Goal: Transaction & Acquisition: Purchase product/service

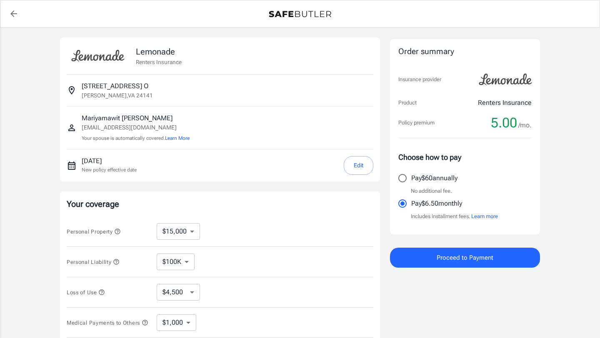
select select "15000"
select select "500"
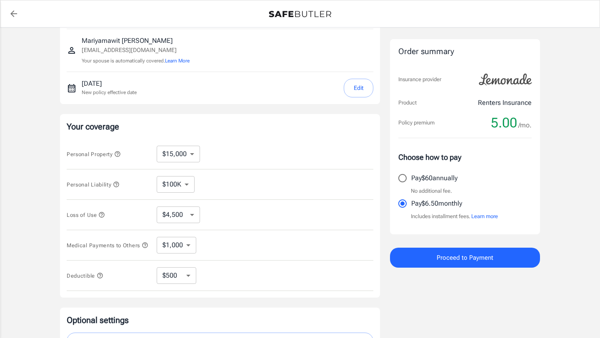
scroll to position [79, 0]
click at [184, 155] on select "$10,000 $15,000 $20,000 $25,000 $30,000 $40,000 $50,000 $100K $150K $200K $250K" at bounding box center [178, 153] width 43 height 17
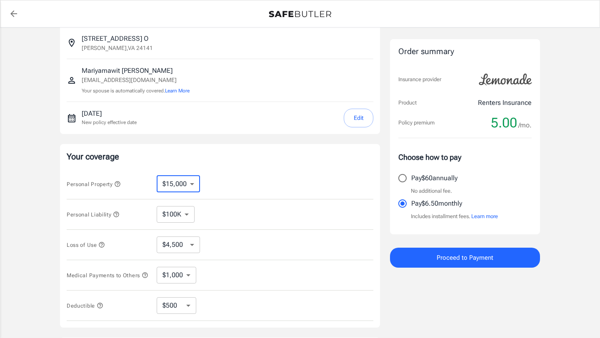
scroll to position [46, 0]
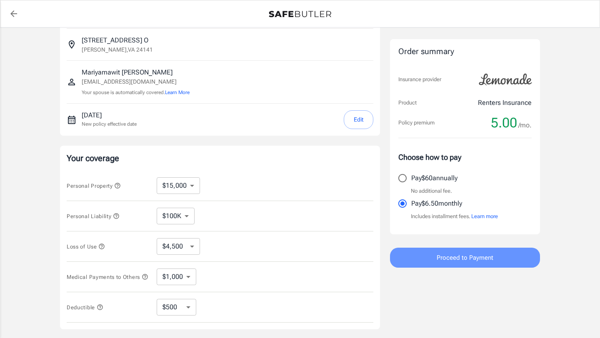
click at [434, 262] on button "Proceed to Payment" at bounding box center [465, 258] width 150 height 20
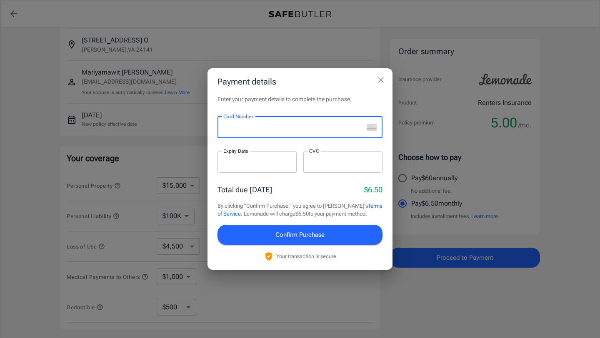
click at [294, 105] on div "Enter your payment details to complete the purchase. Card Number Card Number ​ …" at bounding box center [299, 182] width 185 height 175
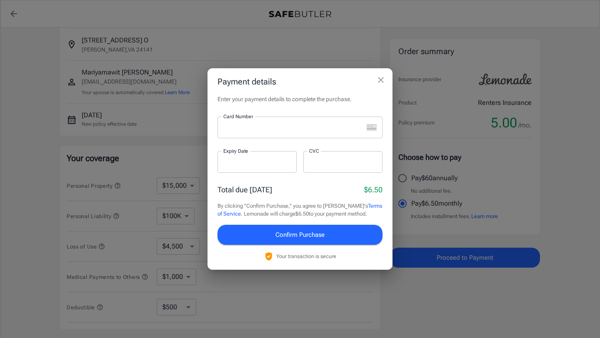
click at [259, 122] on div at bounding box center [290, 128] width 146 height 22
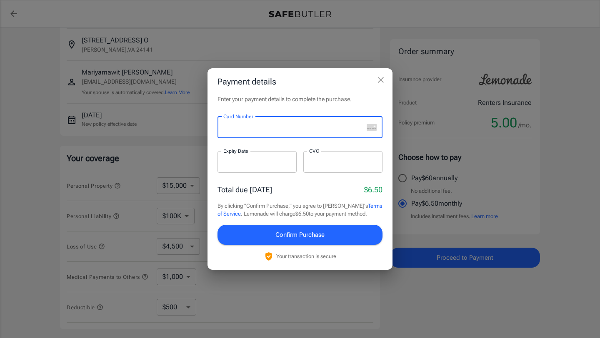
click at [285, 122] on div at bounding box center [290, 128] width 146 height 22
click at [249, 135] on div at bounding box center [290, 128] width 146 height 22
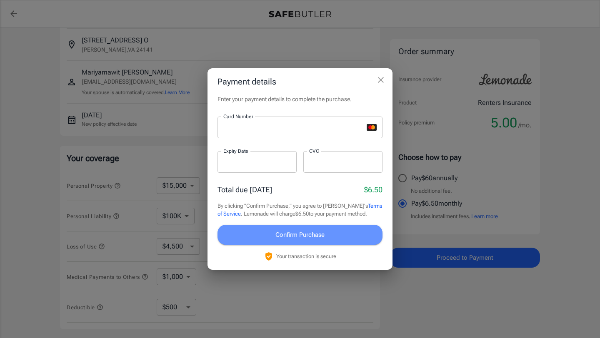
click at [317, 232] on span "Confirm Purchase" at bounding box center [299, 234] width 49 height 11
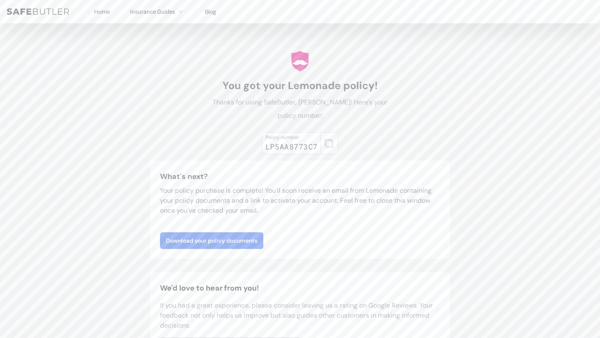
scroll to position [41, 0]
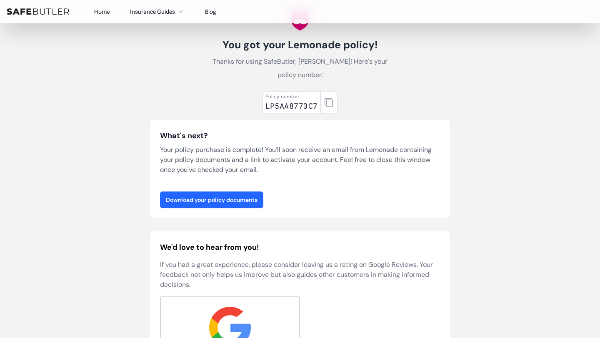
click at [208, 193] on link "Download your policy documents" at bounding box center [211, 200] width 103 height 17
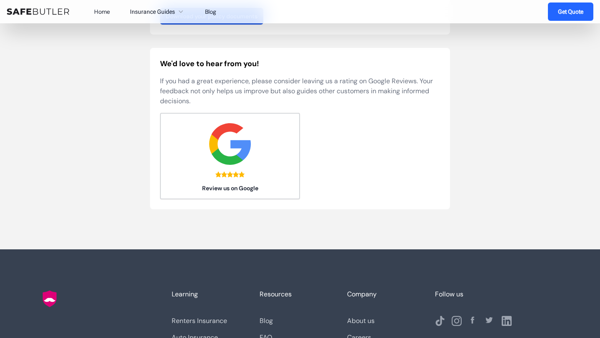
scroll to position [225, 0]
